Goal: Transaction & Acquisition: Download file/media

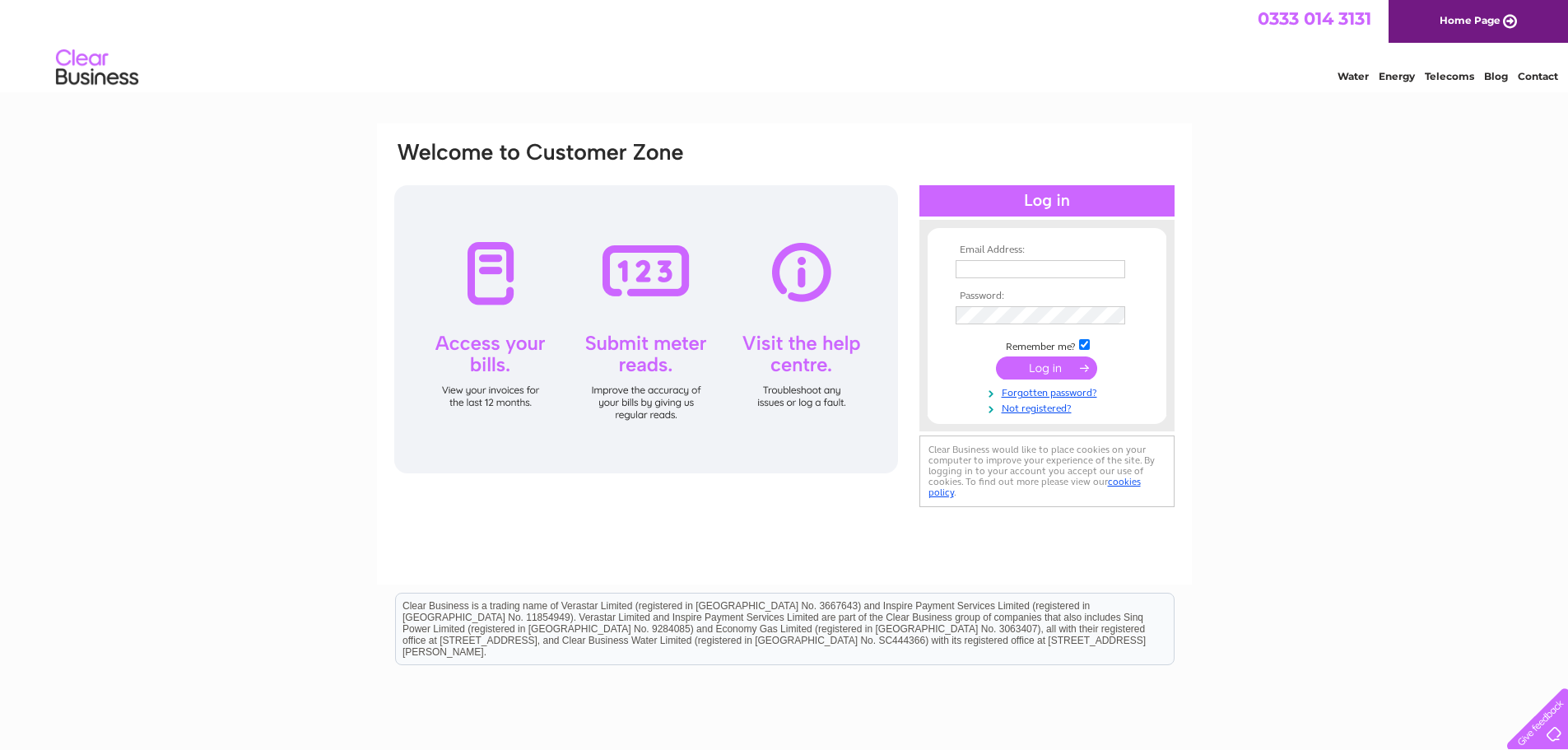
type input "admin@blairdonald.com"
click at [1042, 367] on input "submit" at bounding box center [1046, 368] width 101 height 23
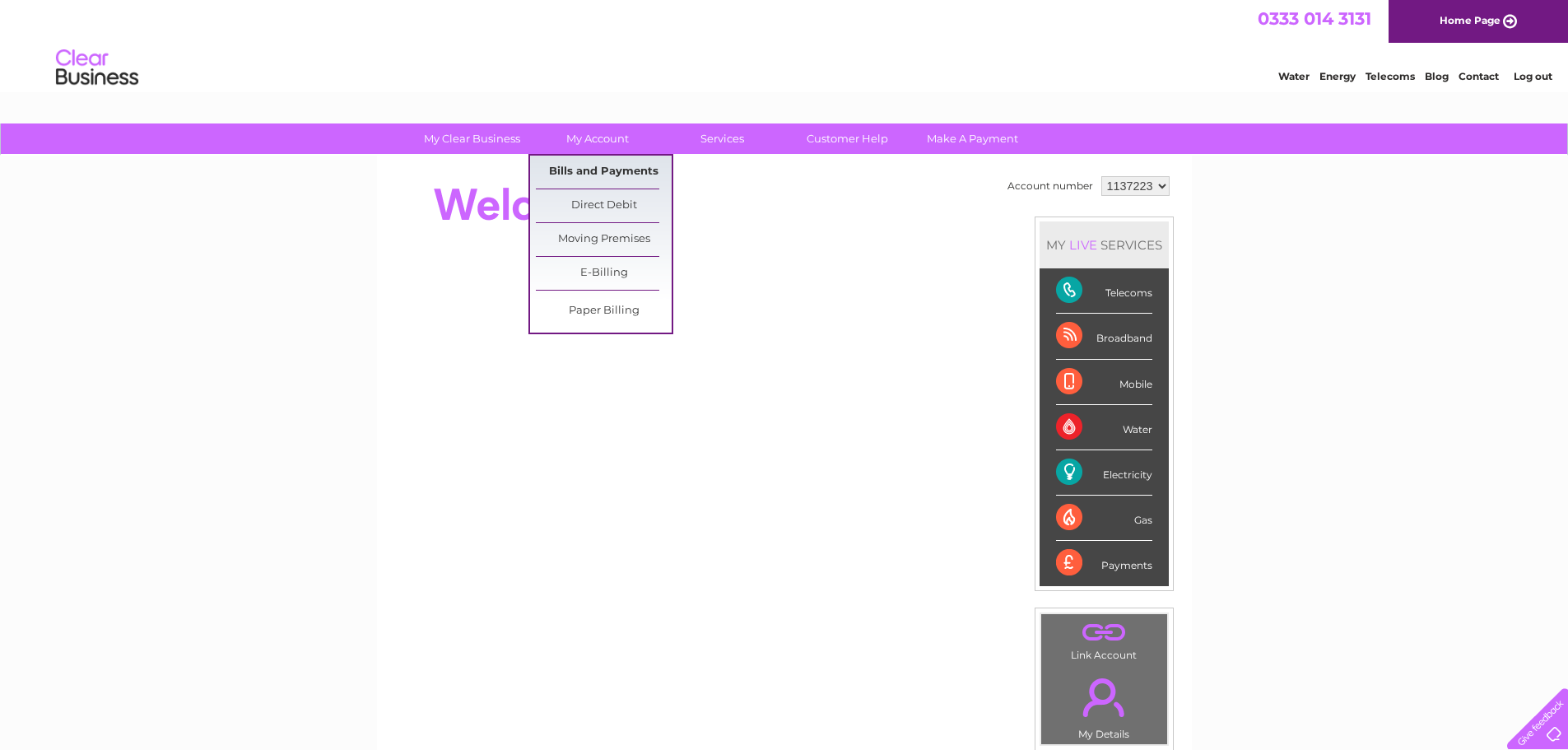
click at [600, 174] on link "Bills and Payments" at bounding box center [604, 172] width 136 height 33
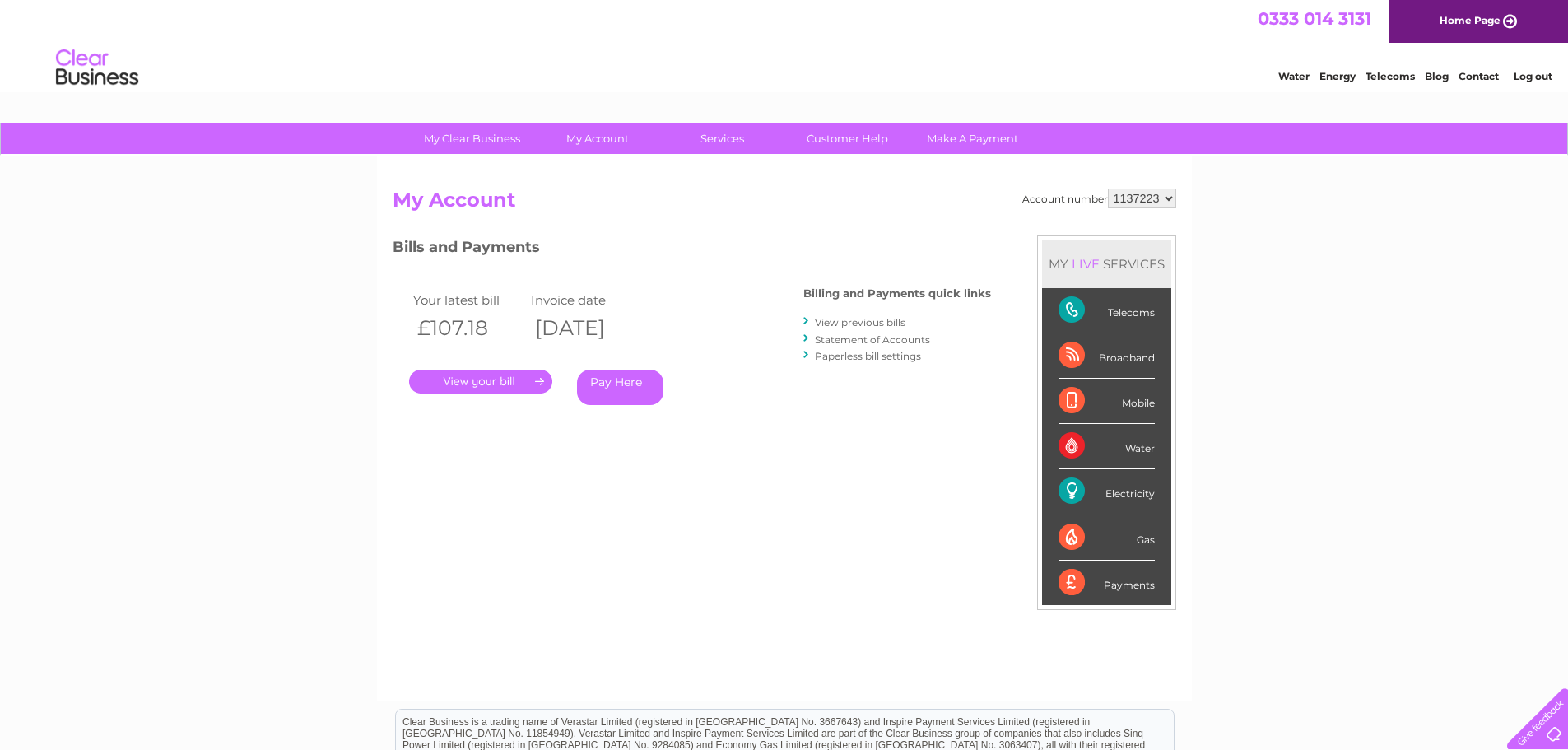
click at [873, 323] on link "View previous bills" at bounding box center [860, 322] width 91 height 12
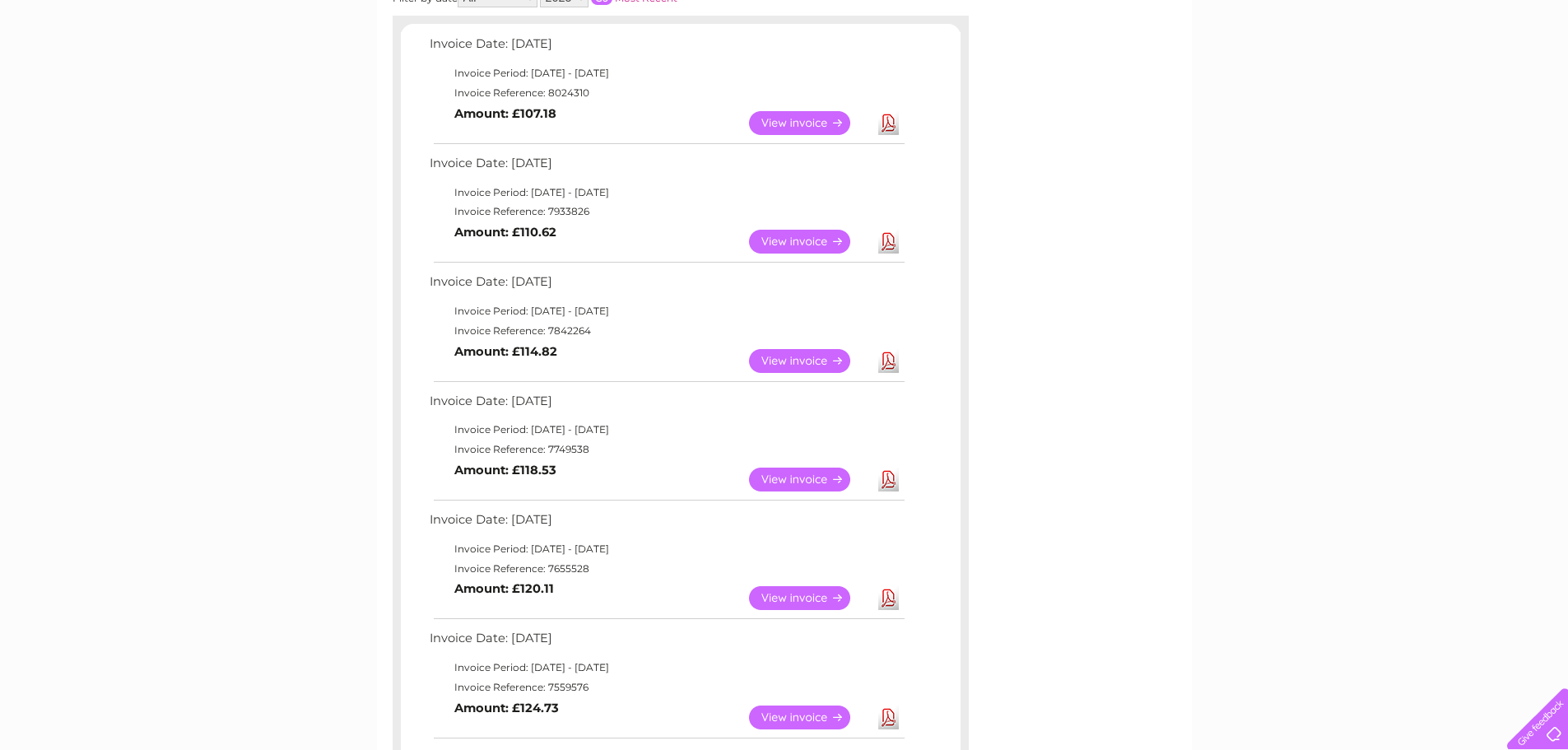
scroll to position [247, 0]
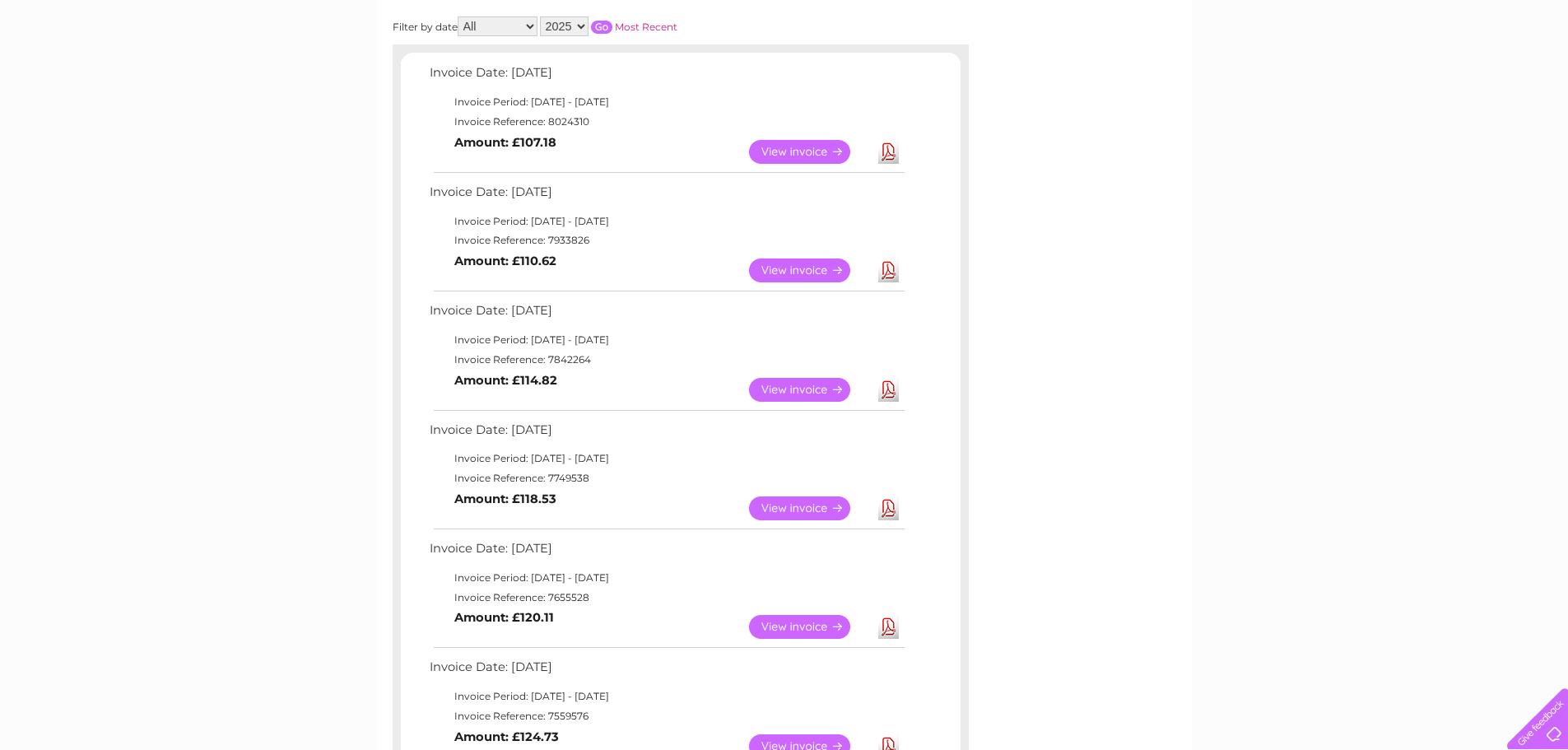
click at [890, 389] on link "Download" at bounding box center [888, 389] width 21 height 24
click at [891, 267] on link "Download" at bounding box center [888, 270] width 21 height 24
click at [890, 149] on link "Download" at bounding box center [888, 152] width 21 height 24
